Goal: Information Seeking & Learning: Learn about a topic

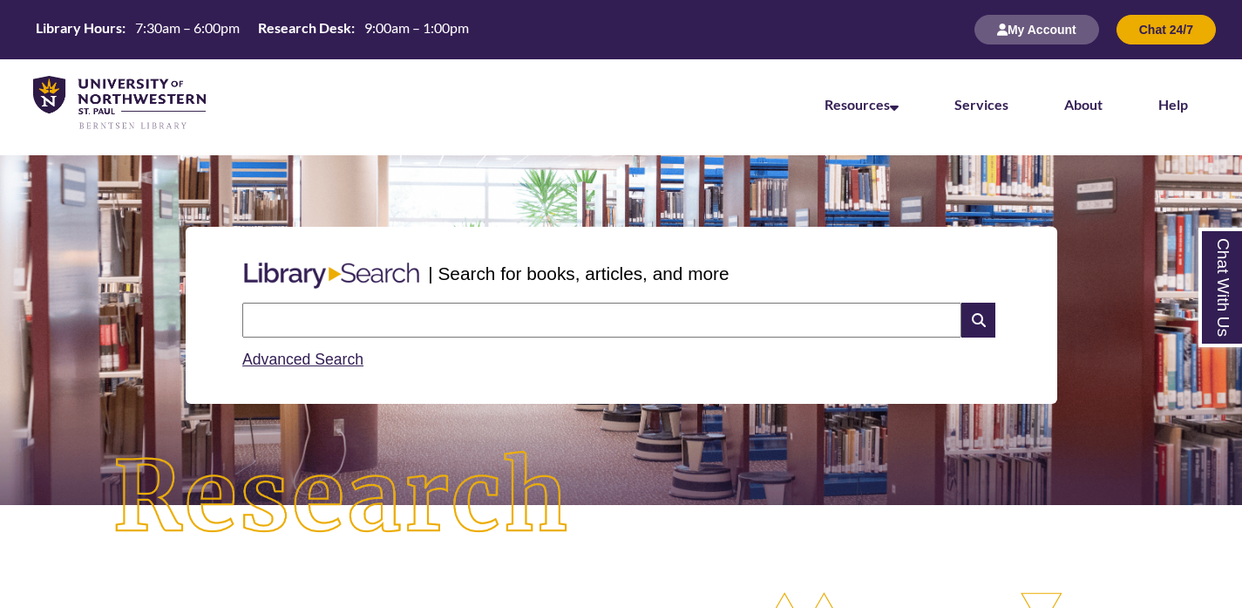
click at [642, 319] on input "text" at bounding box center [601, 319] width 719 height 35
type input "*"
click at [560, 332] on input "*" at bounding box center [601, 319] width 719 height 35
type input "****"
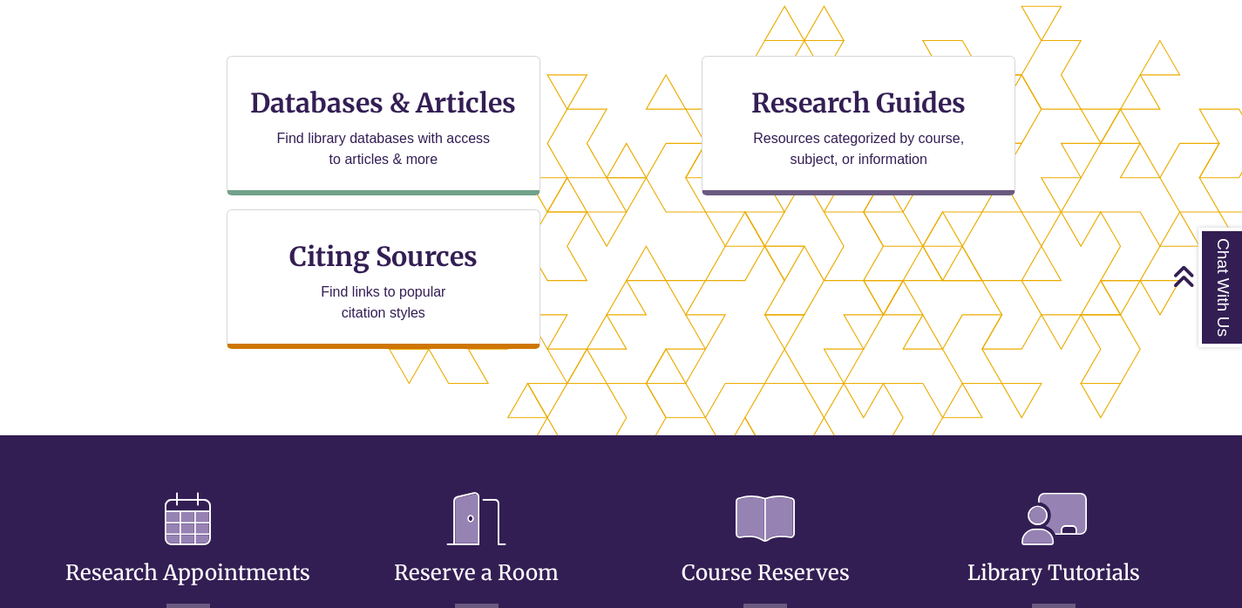
scroll to position [564, 0]
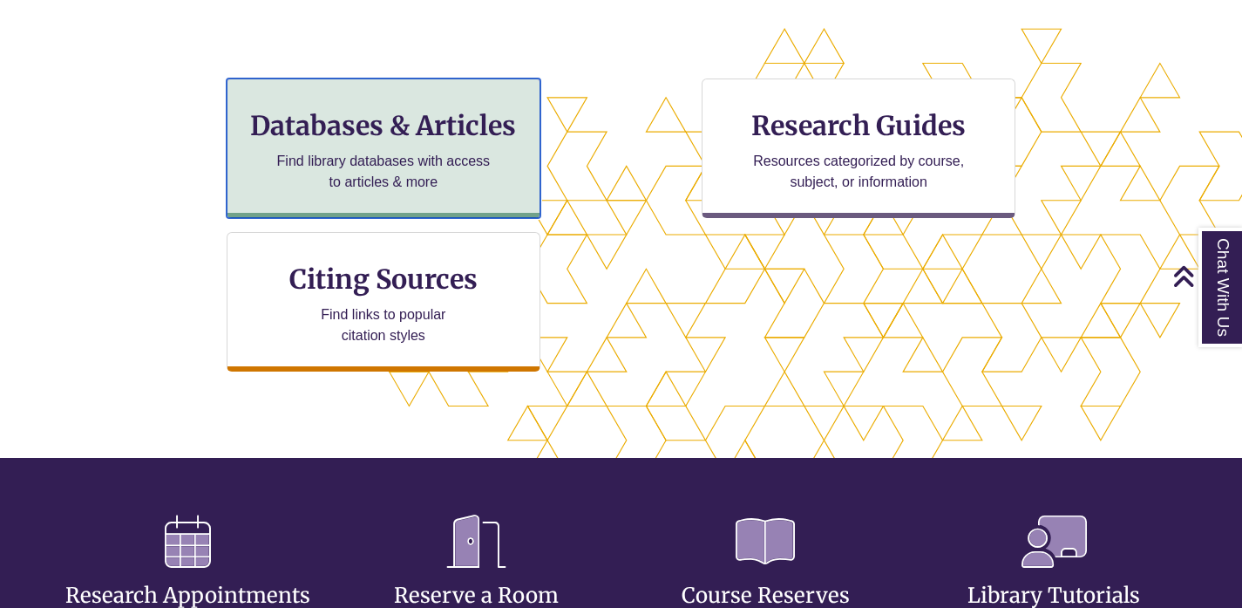
click at [412, 152] on p "Find library databases with access to articles & more" at bounding box center [383, 172] width 228 height 42
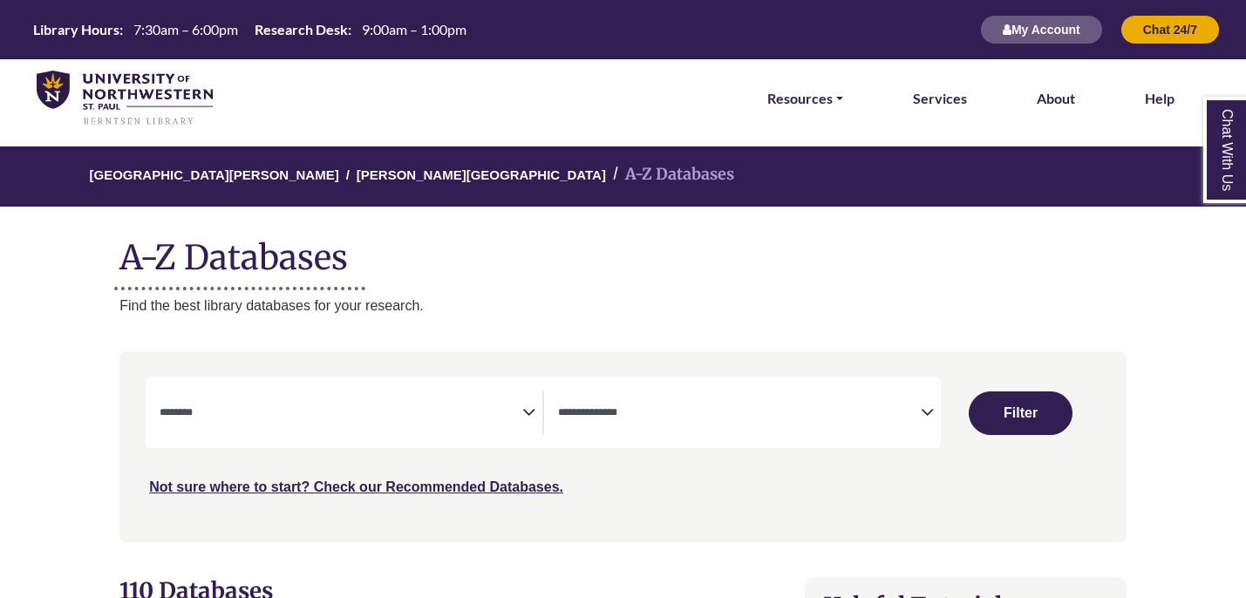
select select "Database Subject Filter"
select select "Database Types Filter"
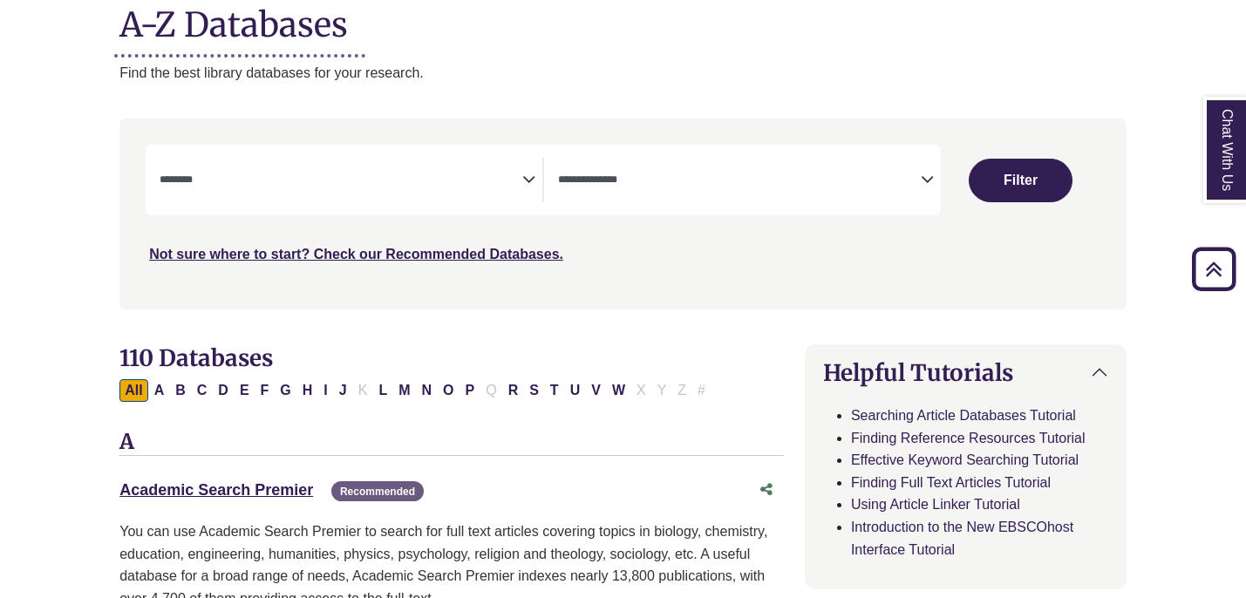
scroll to position [78, 0]
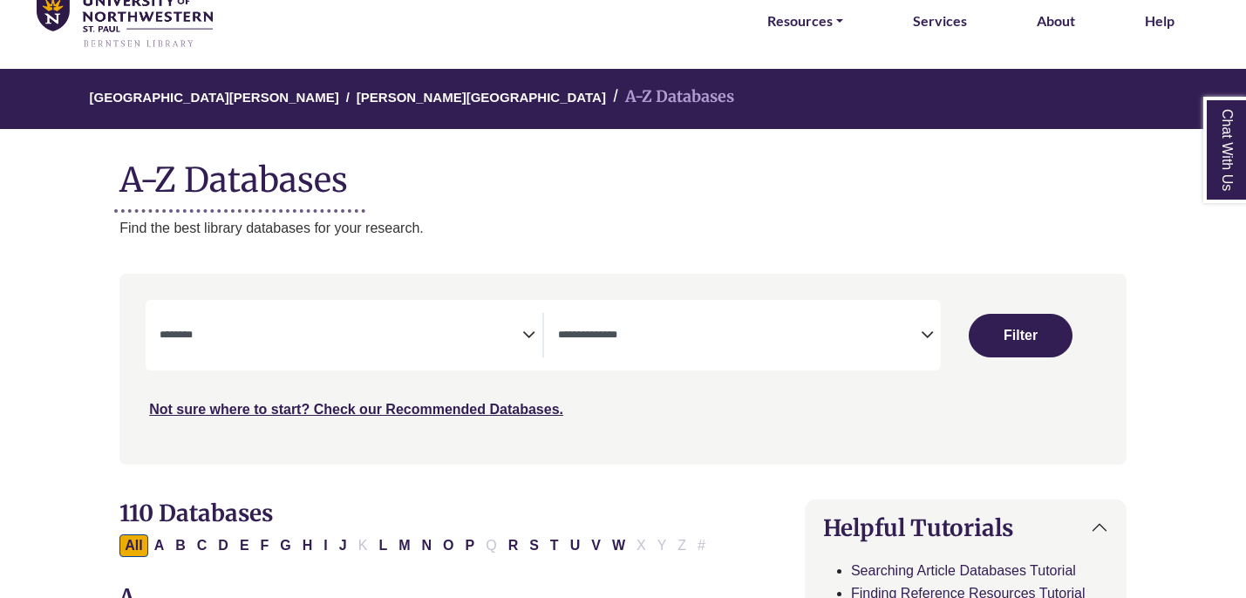
click at [533, 339] on icon "Search filters" at bounding box center [528, 332] width 13 height 26
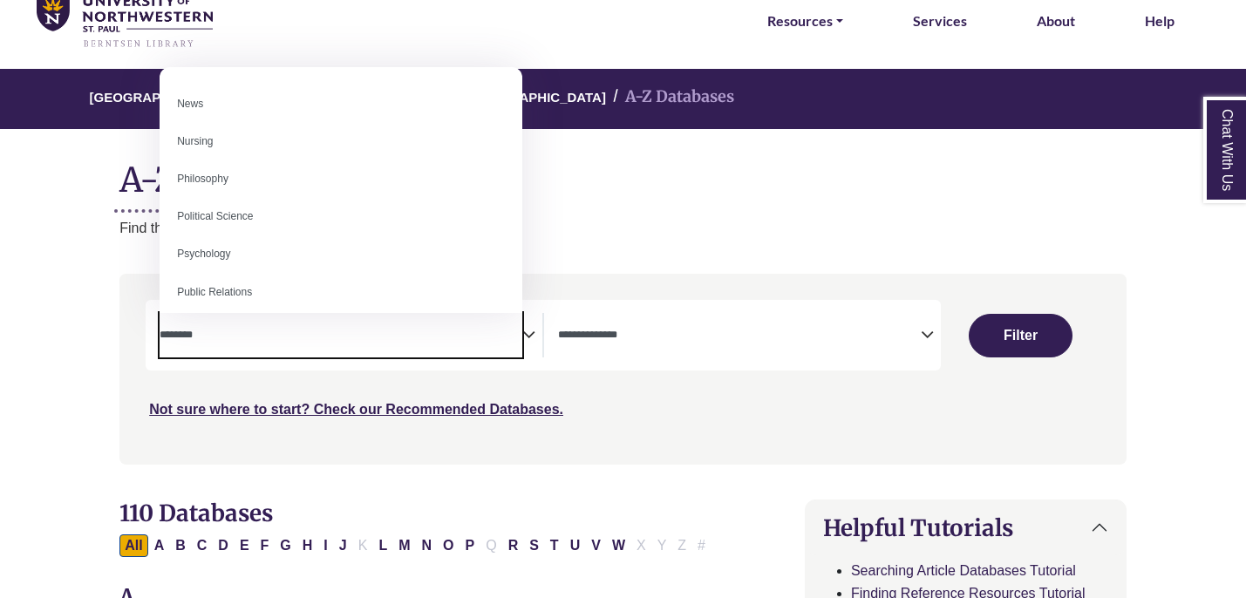
scroll to position [1240, 0]
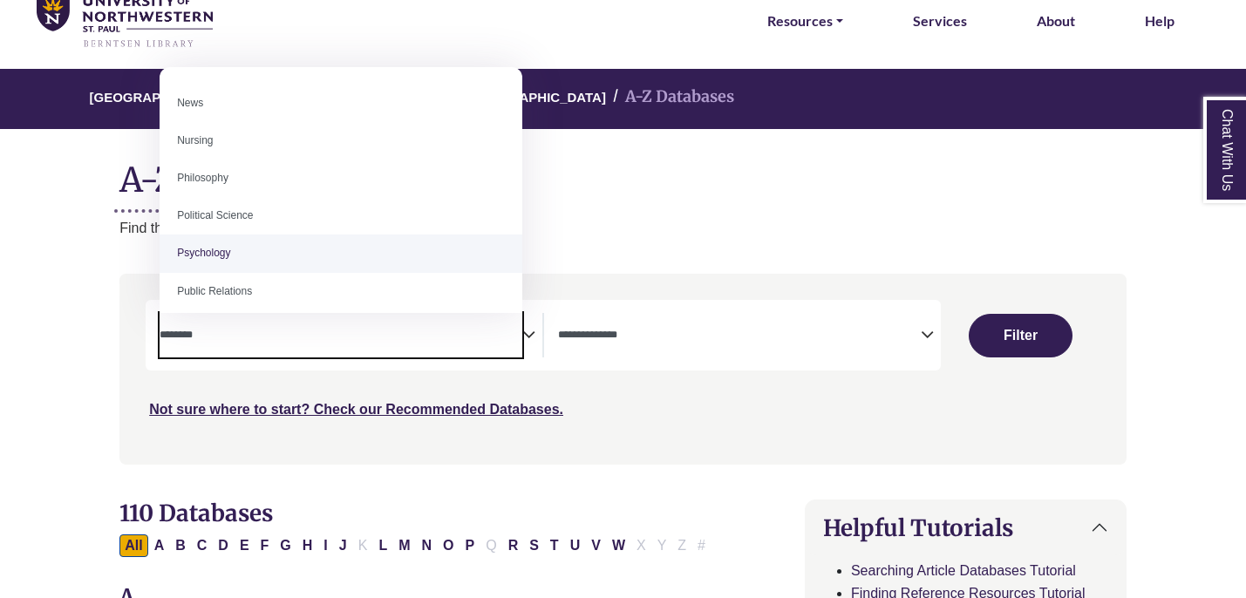
select select "*****"
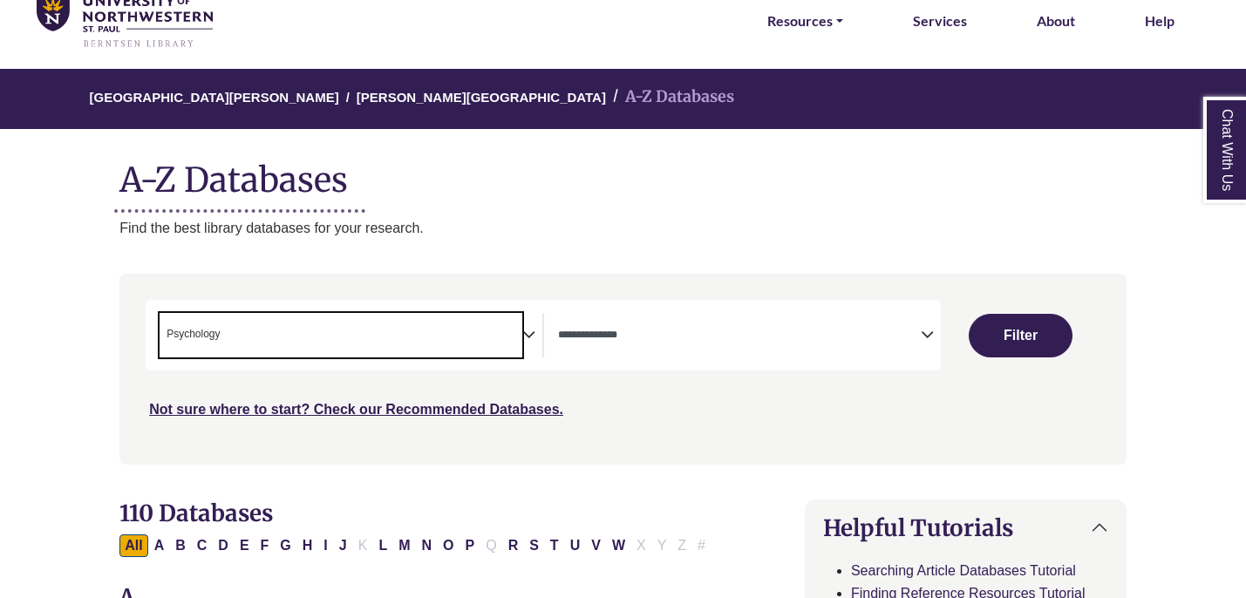
scroll to position [628, 0]
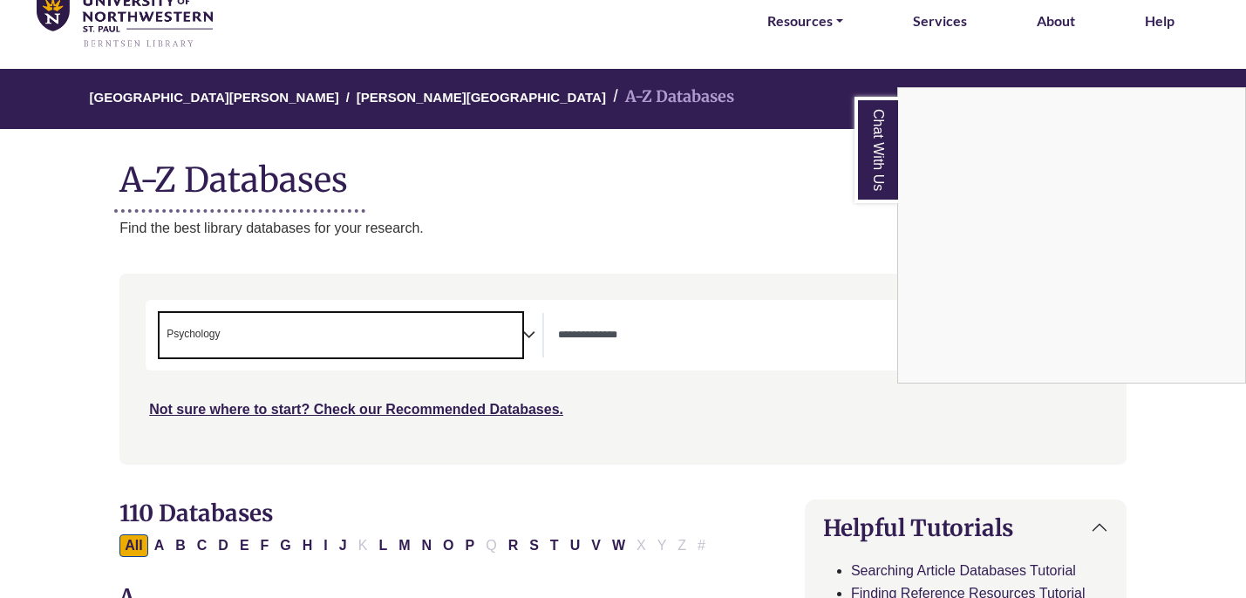
click at [838, 190] on div "Chat With Us" at bounding box center [623, 299] width 1246 height 598
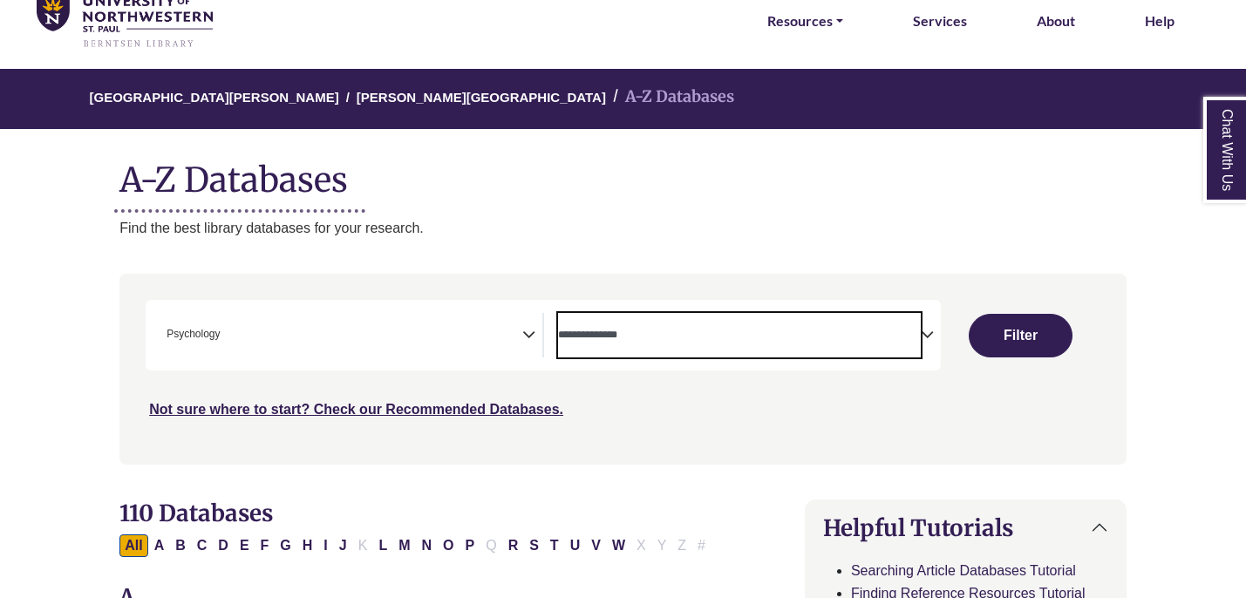
click at [894, 331] on textarea "Search" at bounding box center [739, 336] width 363 height 14
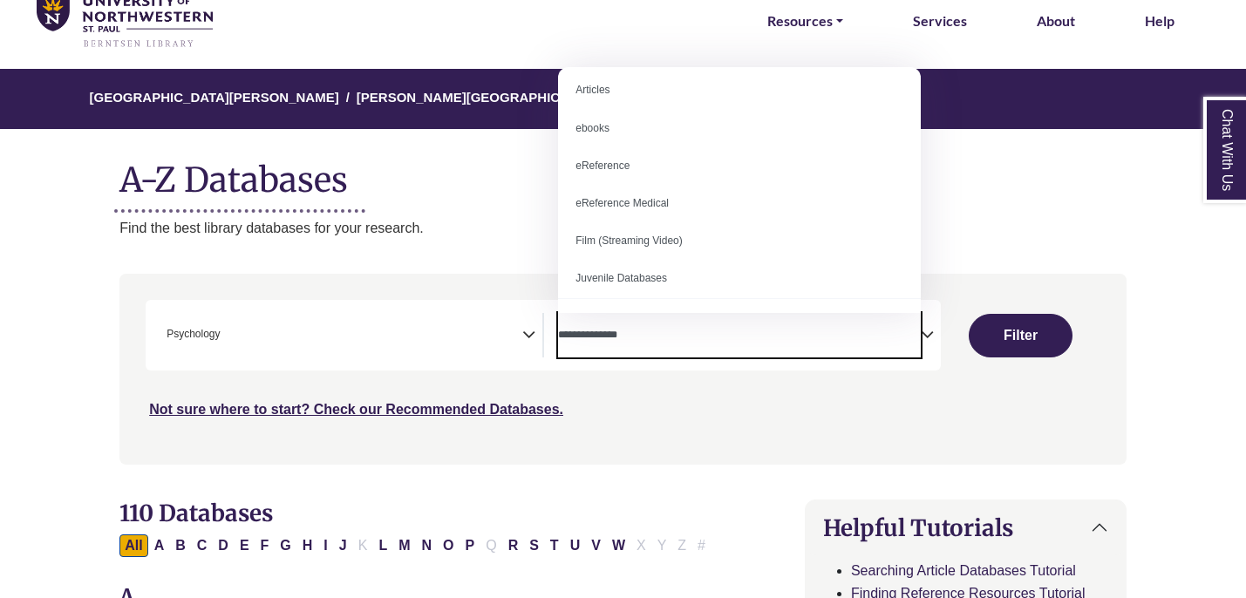
scroll to position [0, 0]
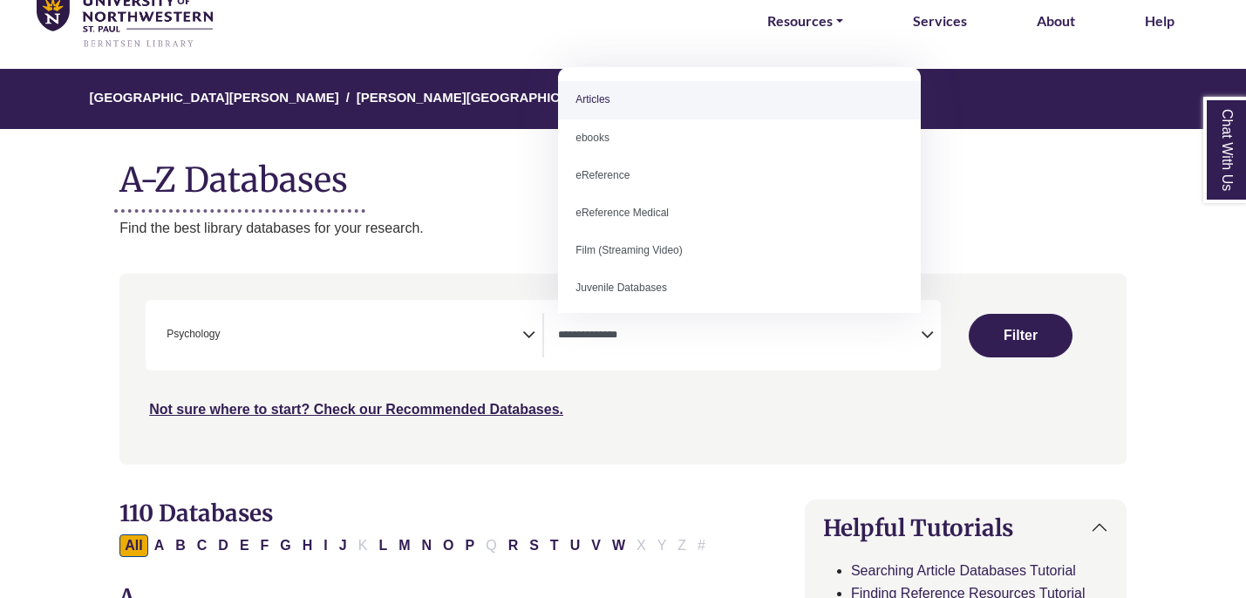
select select "*****"
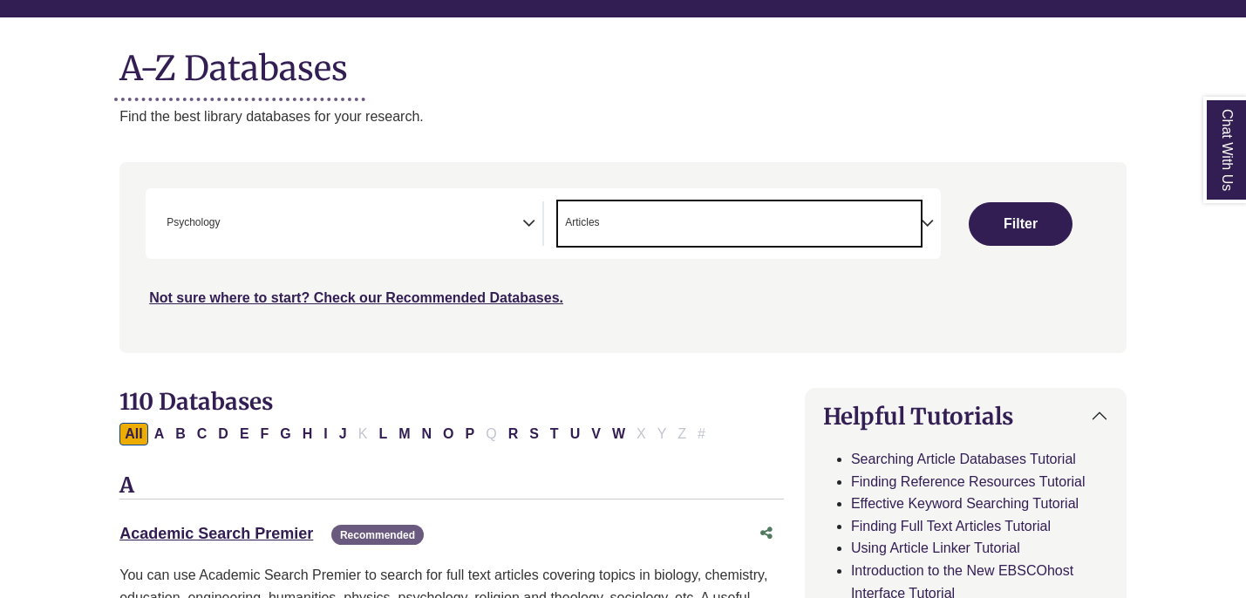
scroll to position [194, 0]
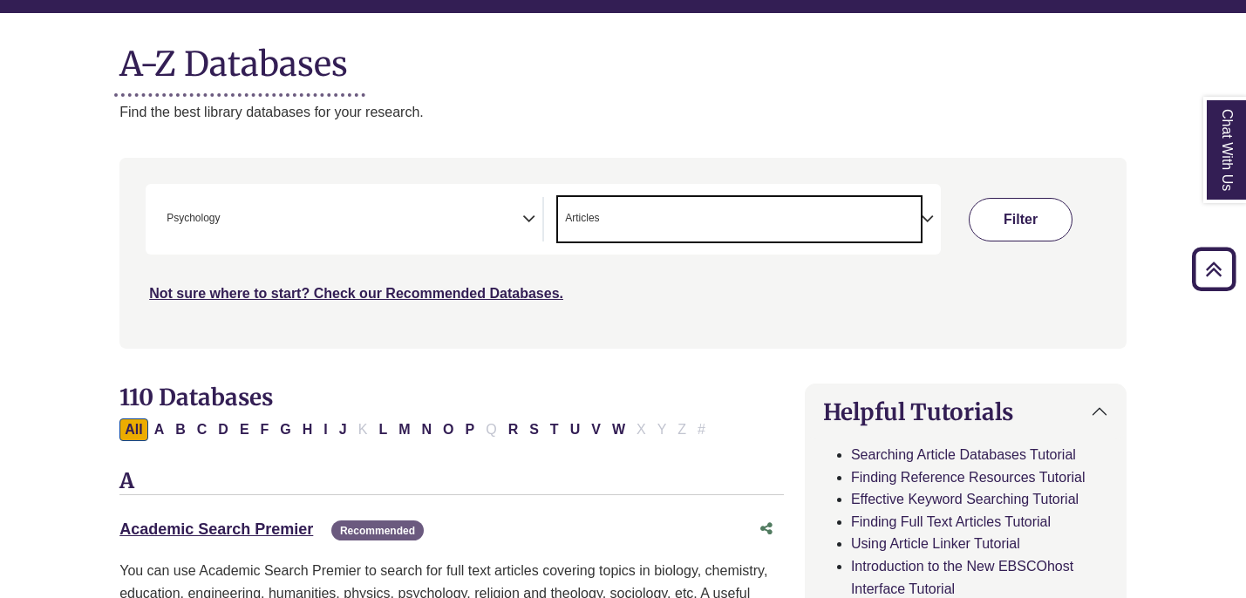
click at [1011, 233] on button "Filter" at bounding box center [1020, 220] width 104 height 44
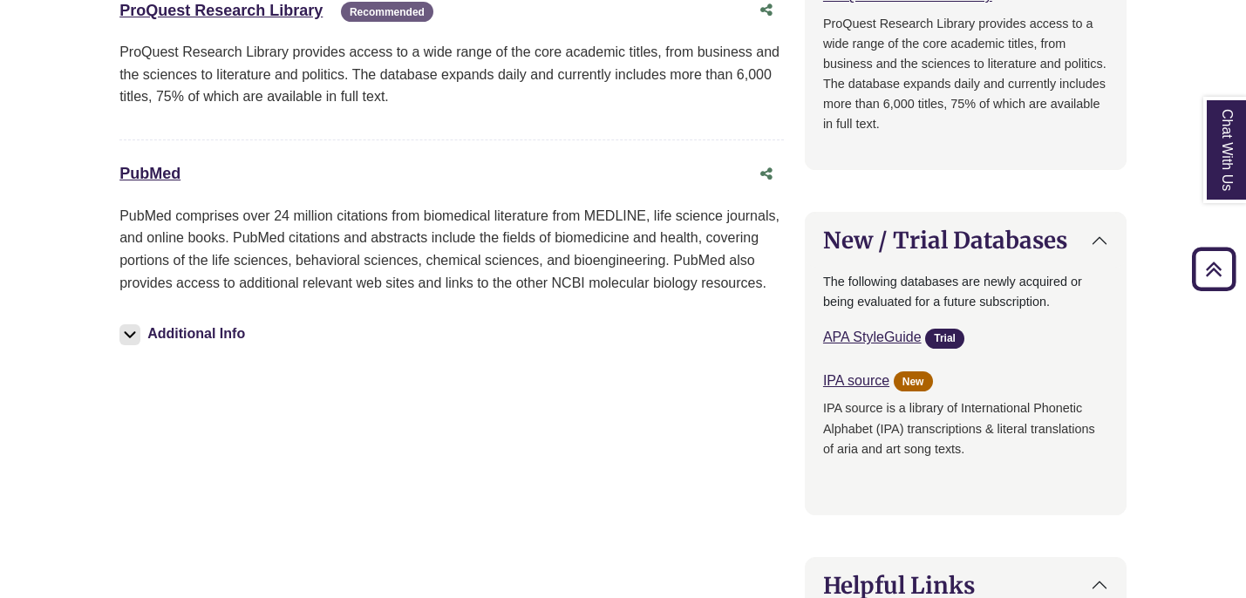
scroll to position [1515, 0]
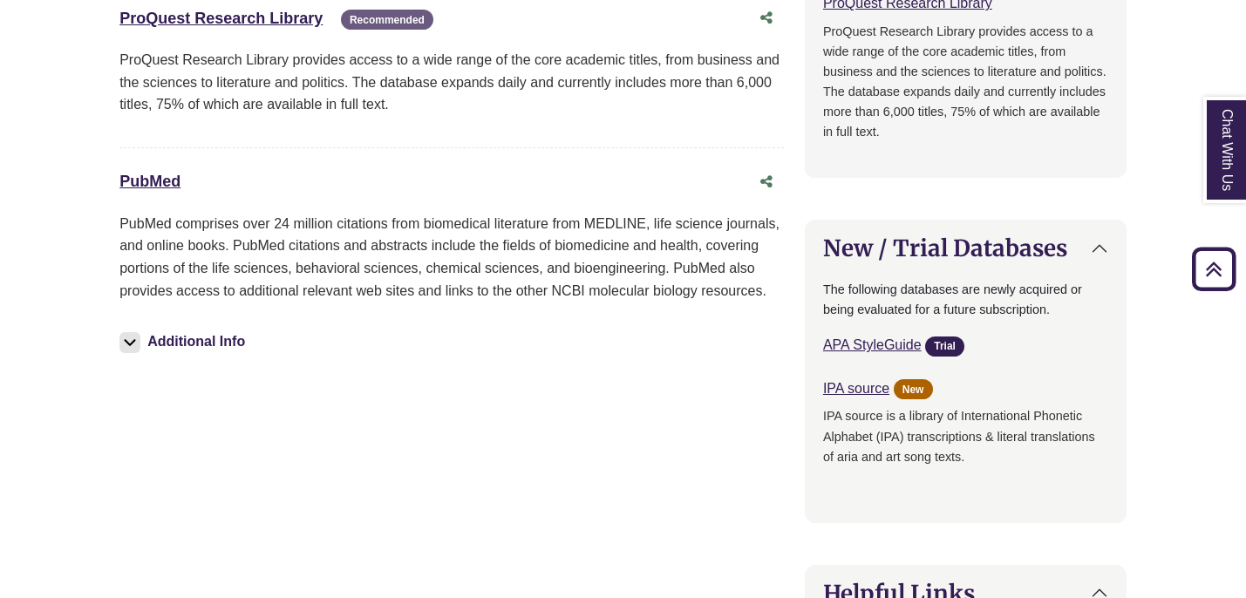
click at [133, 342] on img at bounding box center [129, 342] width 21 height 21
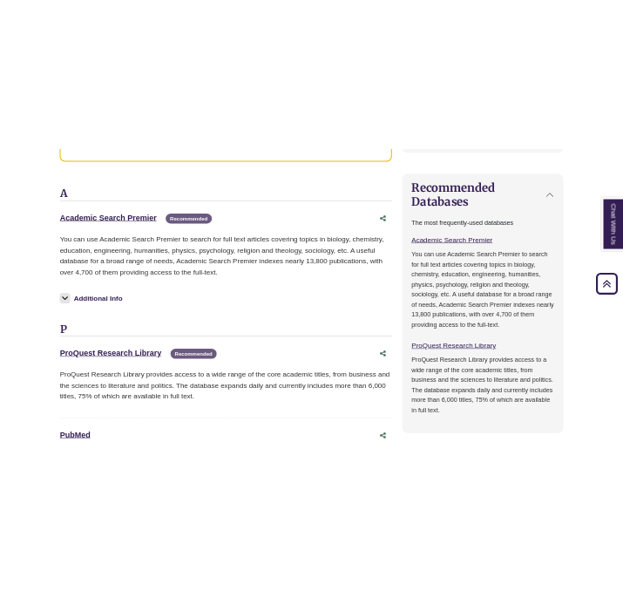
scroll to position [1195, 0]
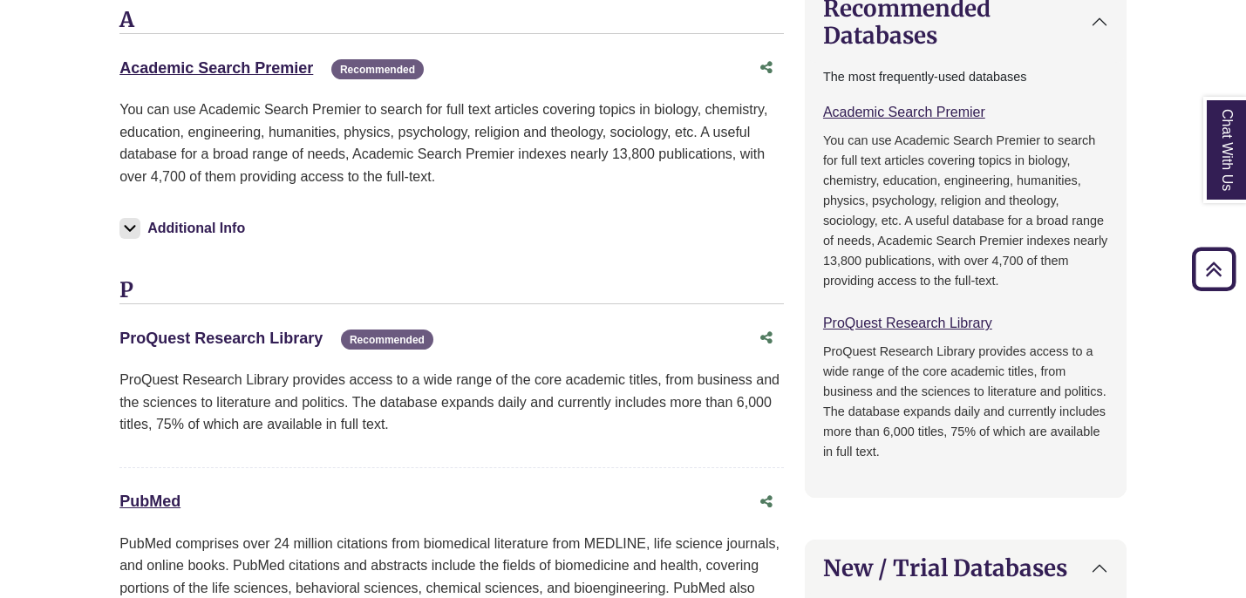
click at [273, 336] on link "ProQuest Research Library This link opens in a new window" at bounding box center [220, 337] width 203 height 17
click at [255, 69] on link "Academic Search Premier This link opens in a new window" at bounding box center [216, 67] width 194 height 17
